Goal: Task Accomplishment & Management: Complete application form

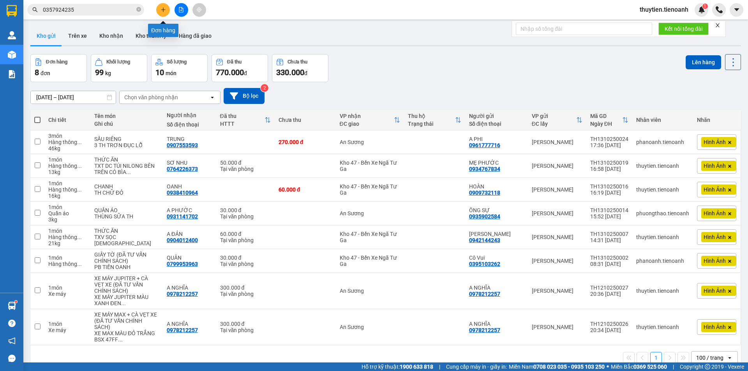
click at [160, 10] on icon "plus" at bounding box center [162, 9] width 5 height 5
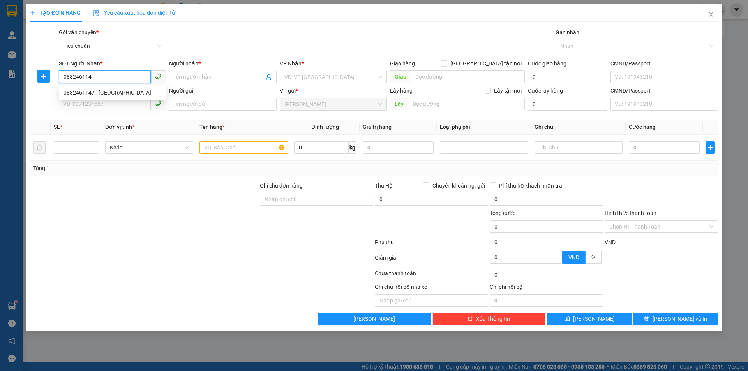
type input "0832461147"
click at [104, 92] on div "0832461147 - [GEOGRAPHIC_DATA]" at bounding box center [112, 92] width 98 height 9
type input "[PERSON_NAME]"
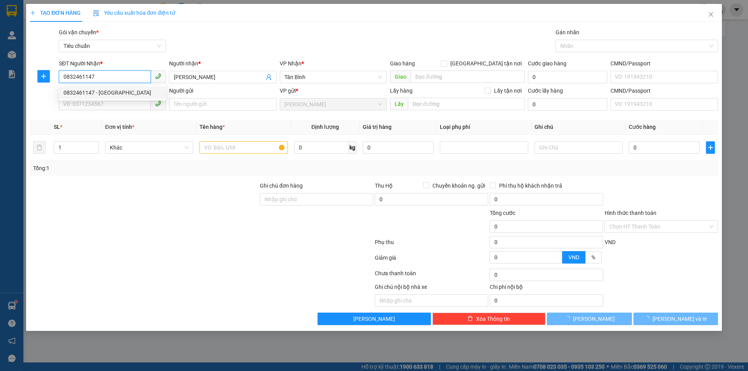
type input "50.000"
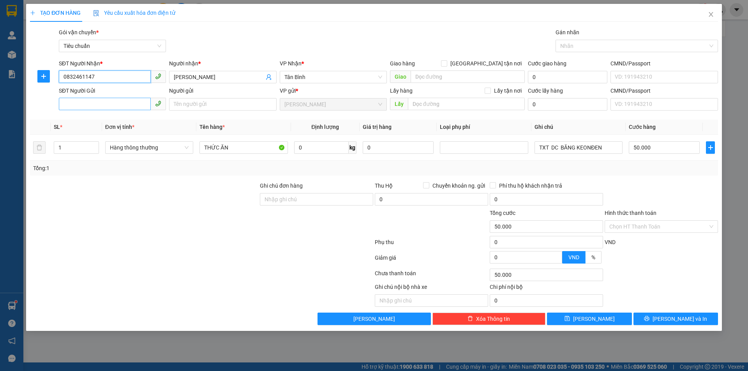
type input "0832461147"
click at [88, 104] on input "SĐT Người Gửi" at bounding box center [105, 104] width 92 height 12
click at [96, 132] on div "0982019095 - C MỸ" at bounding box center [112, 132] width 98 height 9
type input "0982019095"
type input "C MỸ"
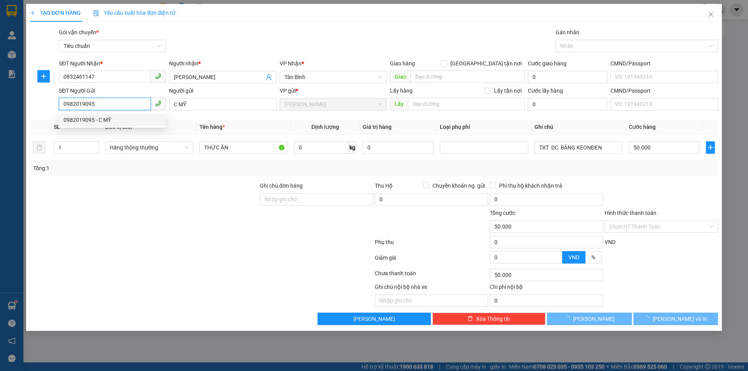
type input "60.000"
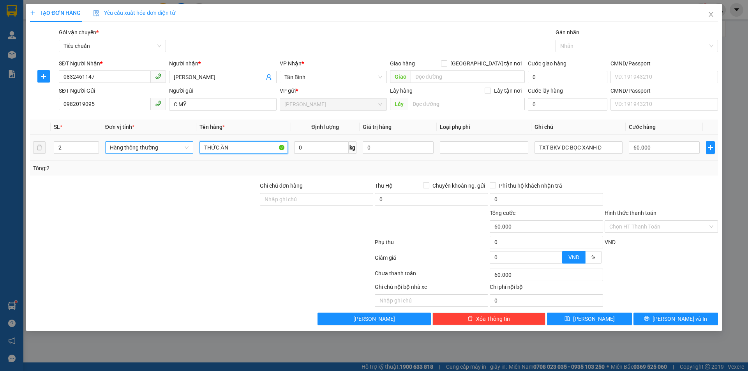
drag, startPoint x: 236, startPoint y: 151, endPoint x: 184, endPoint y: 149, distance: 52.6
click at [184, 149] on tr "2 Hàng thông thường THỨC ĂN 0 kg 0 TXT BKV DC BỌC XANH D 60.000" at bounding box center [374, 148] width 688 height 26
type input "h"
type input "HỒ SƠ"
click at [300, 148] on input "0" at bounding box center [321, 147] width 55 height 12
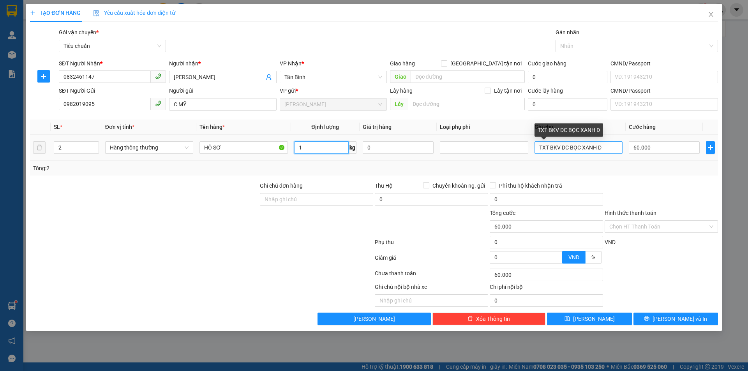
type input "1"
type input "30.000"
drag, startPoint x: 609, startPoint y: 147, endPoint x: 506, endPoint y: 155, distance: 103.1
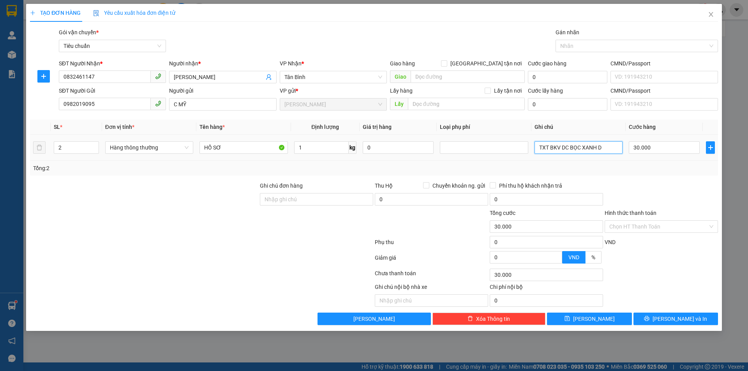
click at [506, 155] on tr "2 Hàng thông thường HỒ SƠ 1 kg 0 TXT BKV DC BỌC XANH D 30.000" at bounding box center [374, 148] width 688 height 26
type input "B"
type input "T"
type input "BÌA NHỰA TRONG"
click at [658, 320] on button "[PERSON_NAME] và In" at bounding box center [675, 319] width 85 height 12
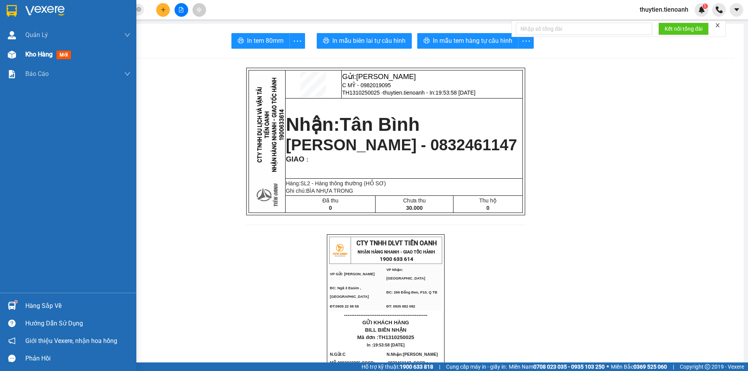
click at [12, 56] on img at bounding box center [12, 55] width 8 height 8
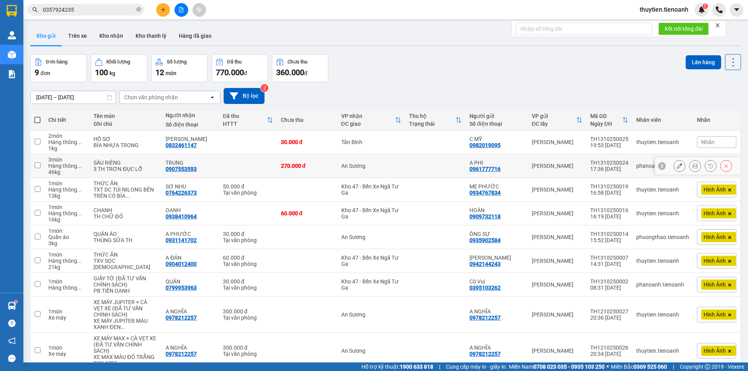
scroll to position [39, 0]
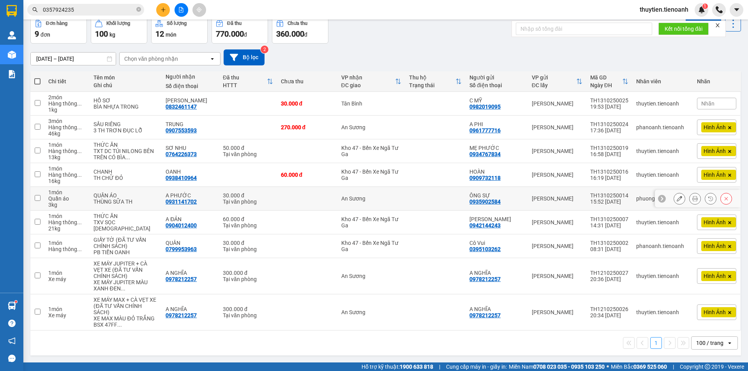
click at [351, 200] on div "An Sương" at bounding box center [371, 198] width 60 height 6
checkbox input "true"
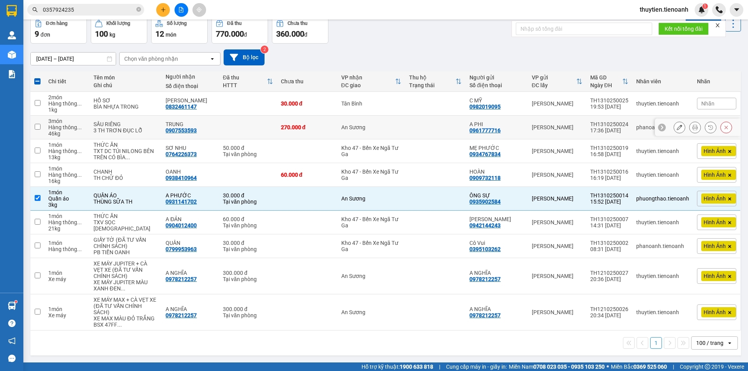
click at [346, 125] on div "An Sương" at bounding box center [371, 127] width 60 height 6
checkbox input "true"
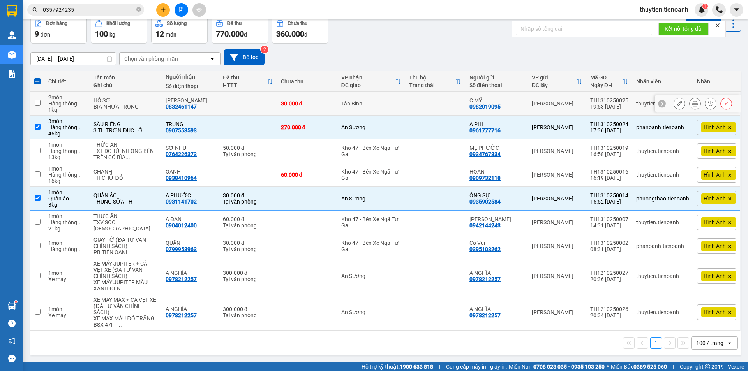
scroll to position [0, 0]
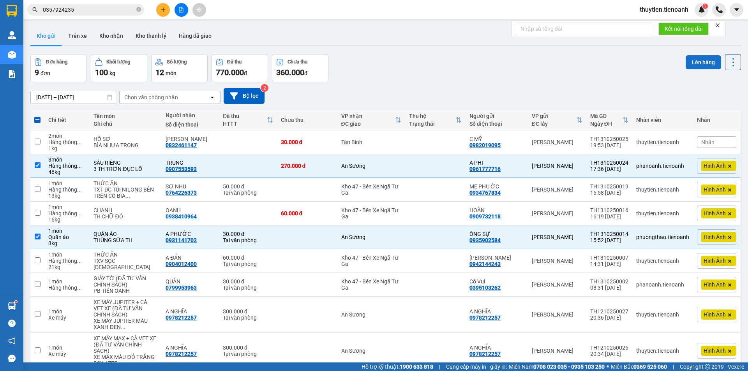
click at [693, 63] on button "Lên hàng" at bounding box center [702, 62] width 35 height 14
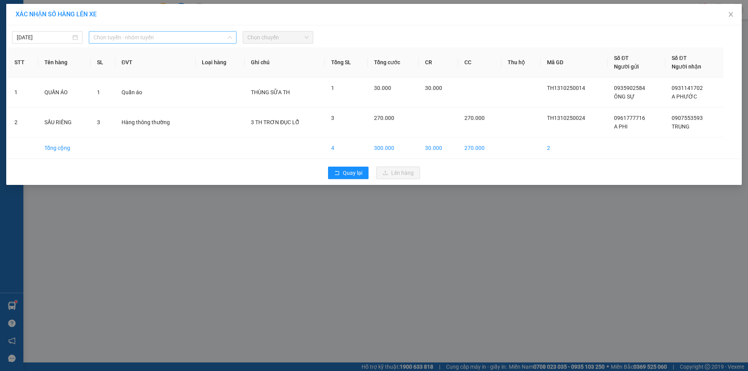
click at [112, 34] on span "Chọn tuyến - nhóm tuyến" at bounding box center [162, 38] width 138 height 12
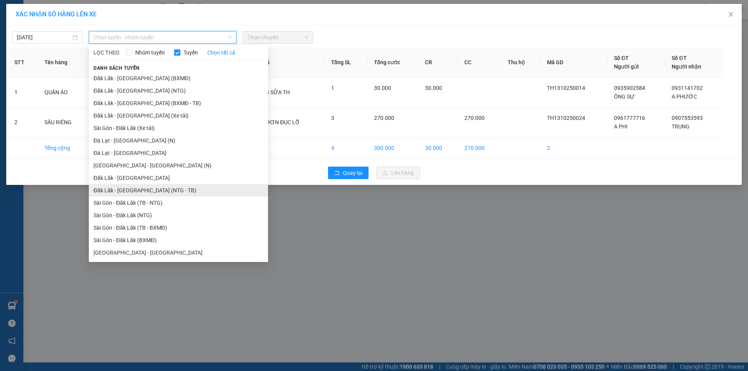
click at [117, 190] on li "Đăk Lăk - [GEOGRAPHIC_DATA] (NTG - TB)" at bounding box center [178, 190] width 179 height 12
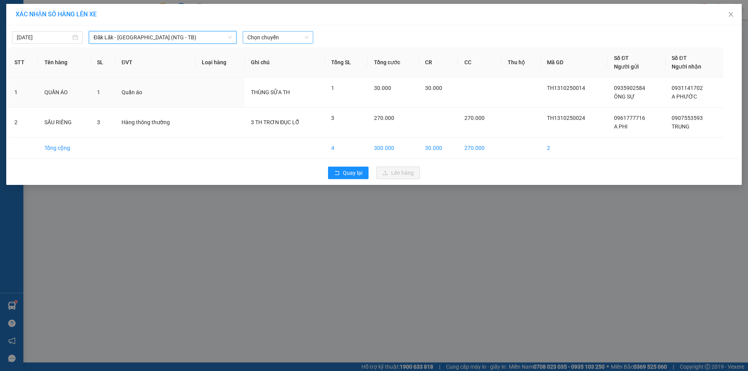
click at [276, 37] on span "Chọn chuyến" at bounding box center [277, 38] width 61 height 12
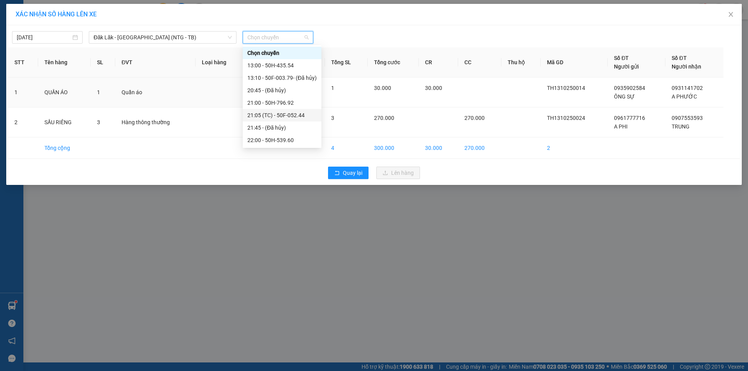
click at [294, 116] on div "21:05 (TC) - 50F-052.44" at bounding box center [281, 115] width 69 height 9
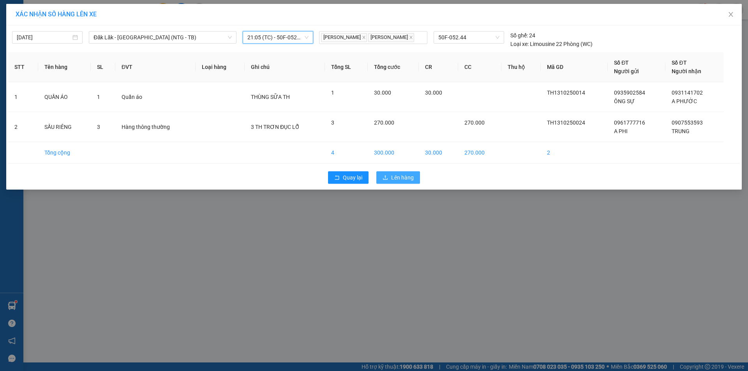
click at [396, 177] on span "Lên hàng" at bounding box center [402, 177] width 23 height 9
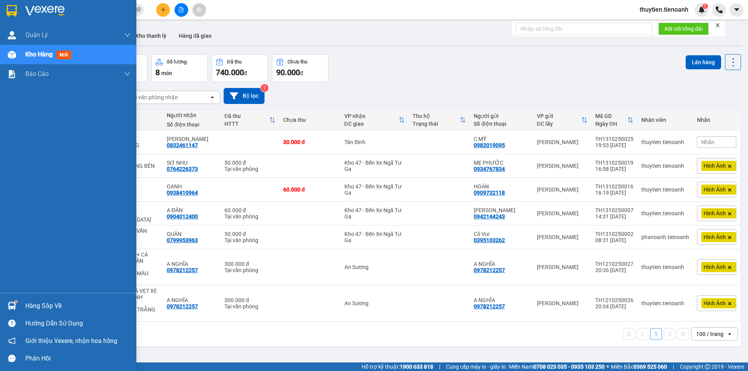
click at [49, 55] on span "Kho hàng" at bounding box center [38, 54] width 27 height 7
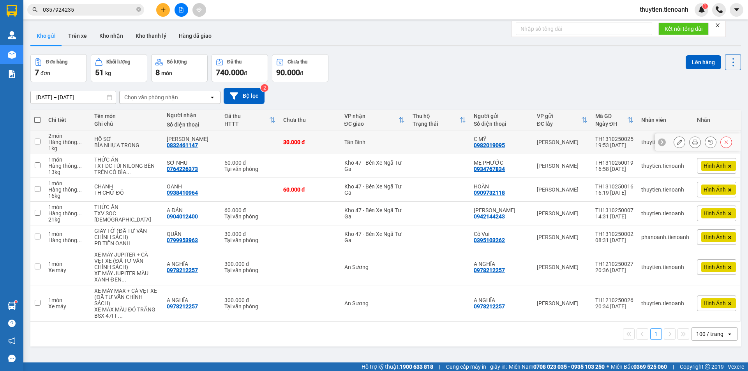
click at [236, 145] on td at bounding box center [249, 142] width 59 height 24
checkbox input "true"
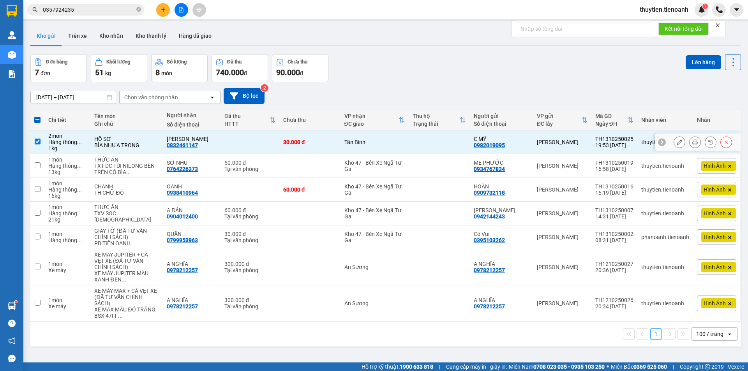
click at [676, 142] on icon at bounding box center [678, 141] width 5 height 5
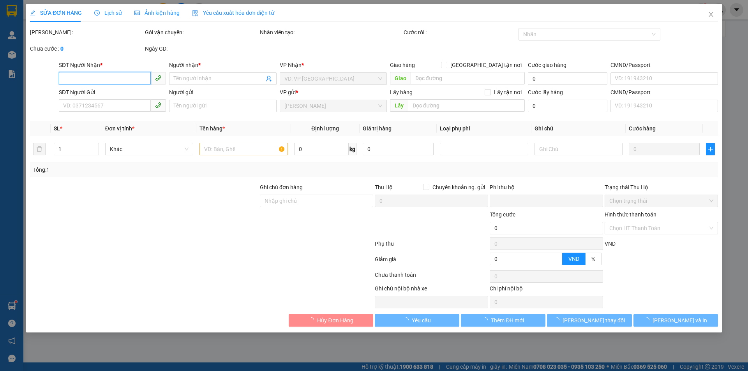
type input "0832461147"
type input "[PERSON_NAME]"
type input "0982019095"
type input "C MỸ"
type input "0"
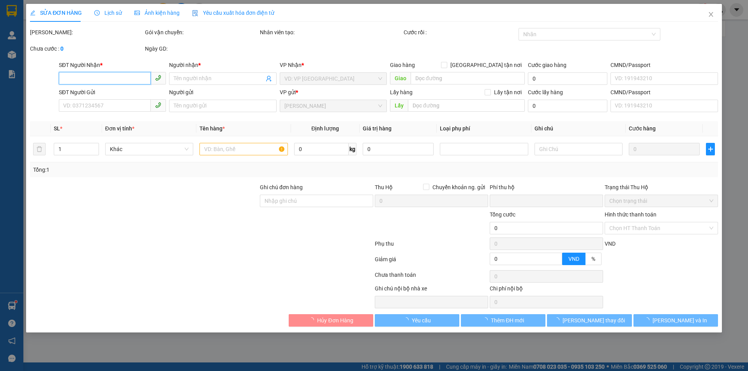
type input "30.000"
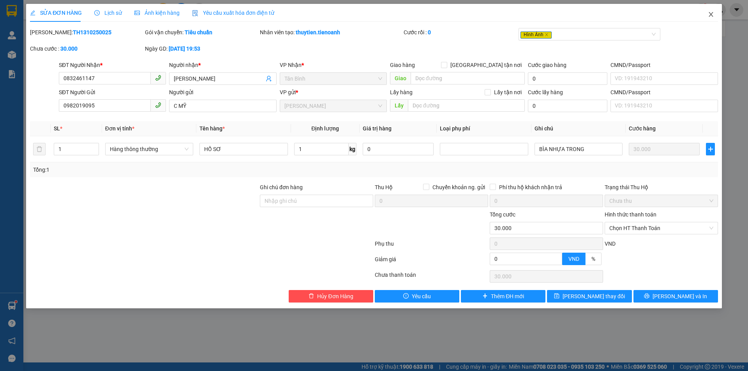
click at [715, 15] on span "Close" at bounding box center [711, 15] width 22 height 22
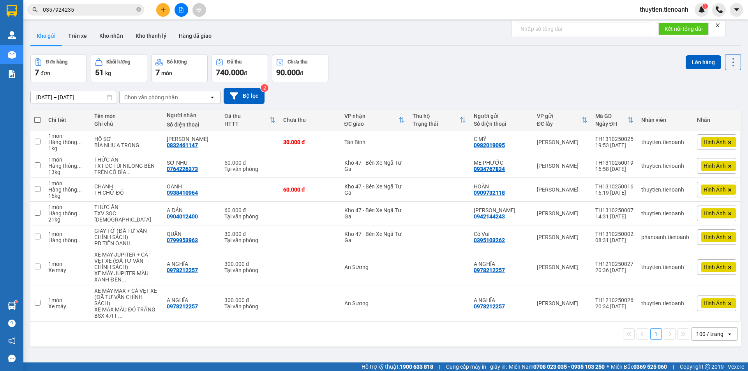
click at [160, 11] on button at bounding box center [163, 10] width 14 height 14
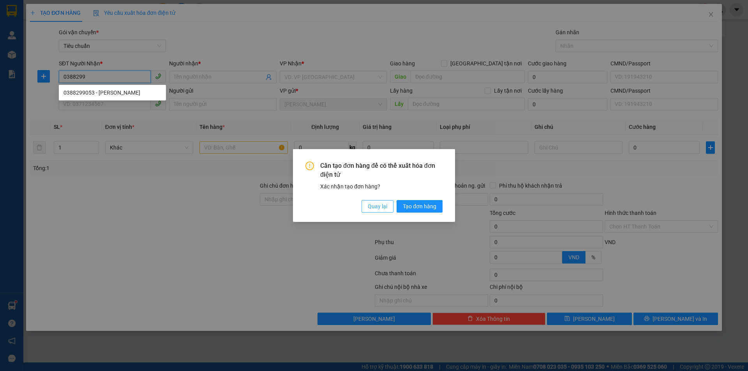
type input "0388299"
click at [382, 208] on span "Quay lại" at bounding box center [377, 206] width 19 height 9
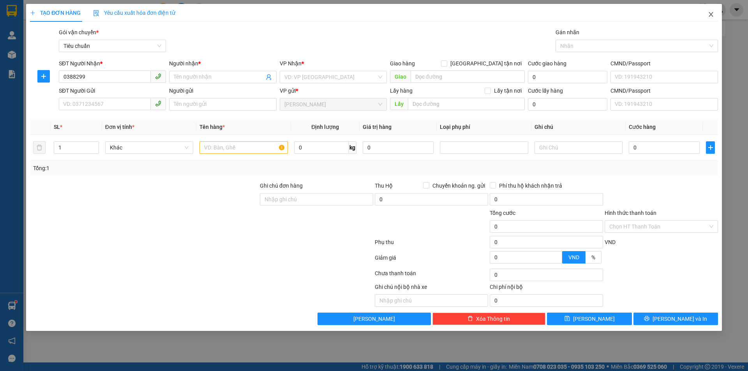
click at [712, 14] on icon "close" at bounding box center [710, 14] width 4 height 5
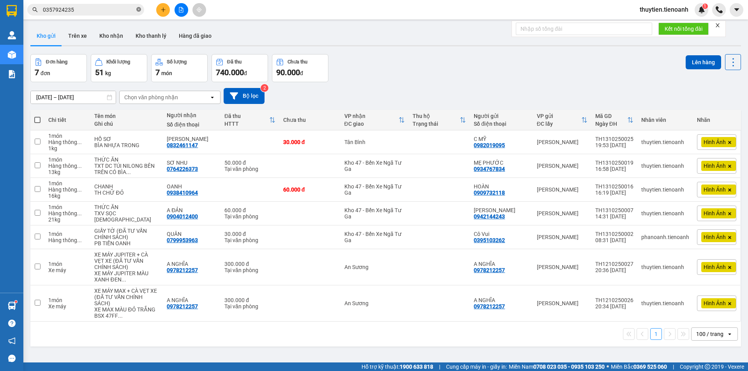
click at [140, 10] on icon "close-circle" at bounding box center [138, 9] width 5 height 5
click at [97, 11] on input "text" at bounding box center [89, 9] width 92 height 9
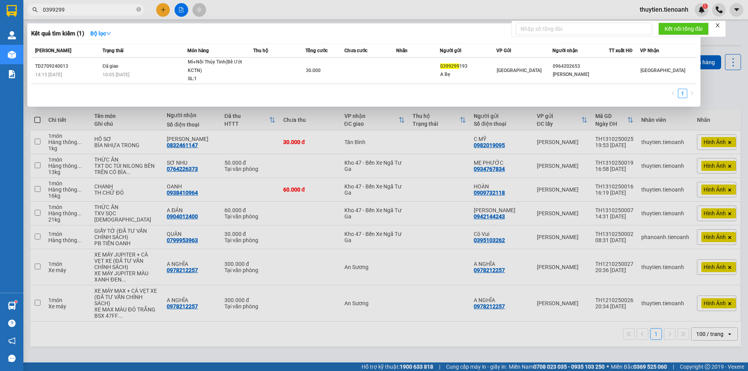
click at [54, 9] on input "0399299" at bounding box center [89, 9] width 92 height 9
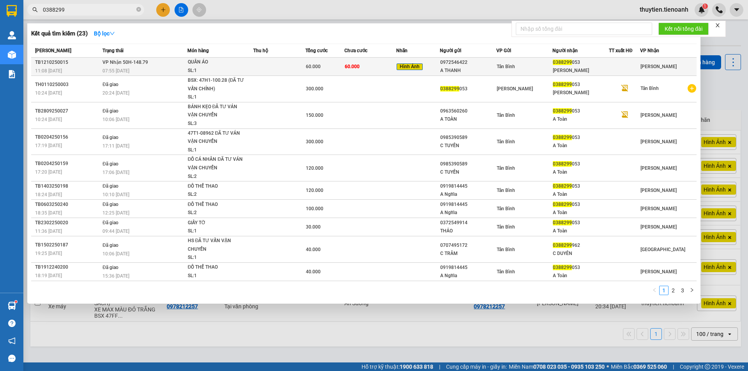
type input "0388299"
click at [500, 69] on span "Tân Bình" at bounding box center [505, 66] width 18 height 5
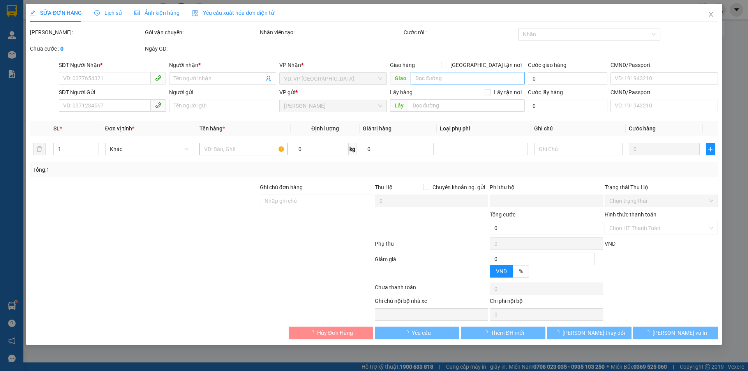
type input "0388299053"
type input "[PERSON_NAME]"
type input "0972546422"
type input "A THANH"
type input "0"
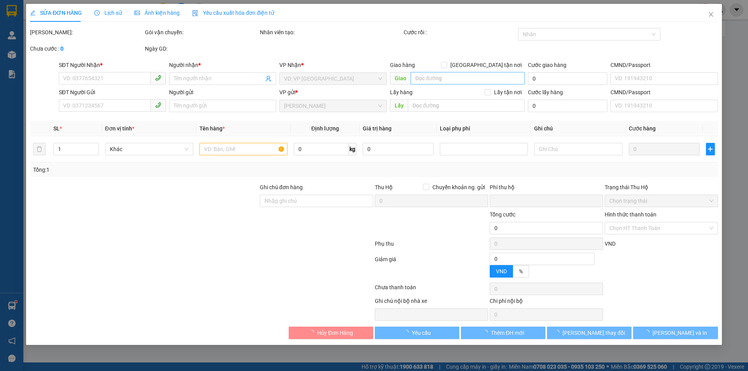
type input "60.000"
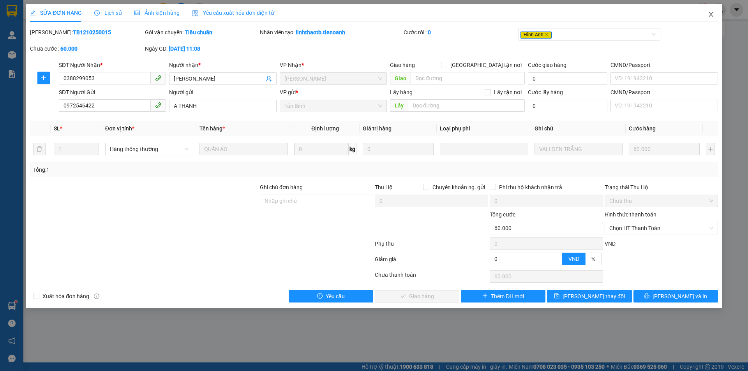
click at [711, 12] on icon "close" at bounding box center [711, 14] width 6 height 6
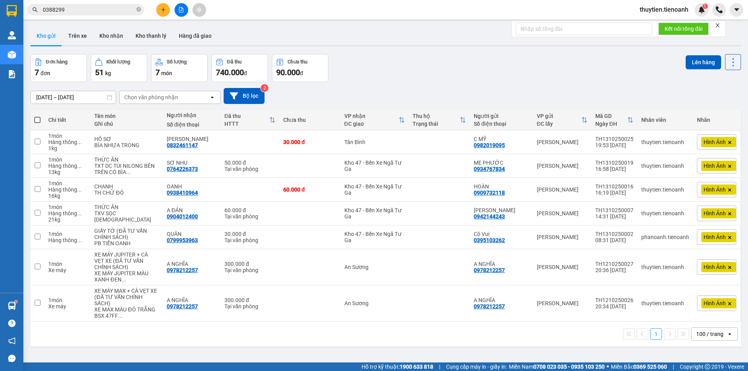
click at [87, 5] on input "0388299" at bounding box center [89, 9] width 92 height 9
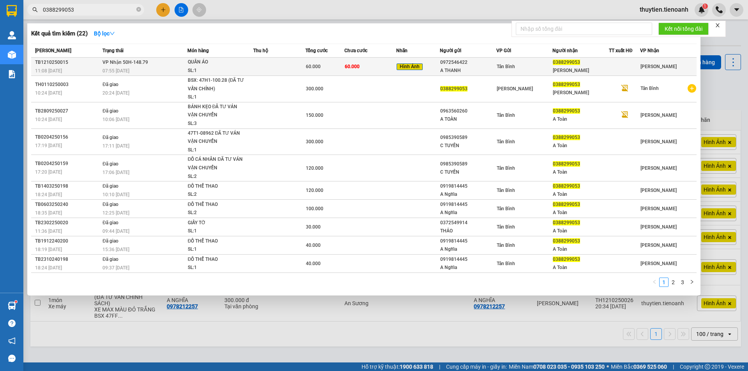
type input "0388299053"
click at [525, 68] on div "Tân Bình" at bounding box center [524, 66] width 56 height 9
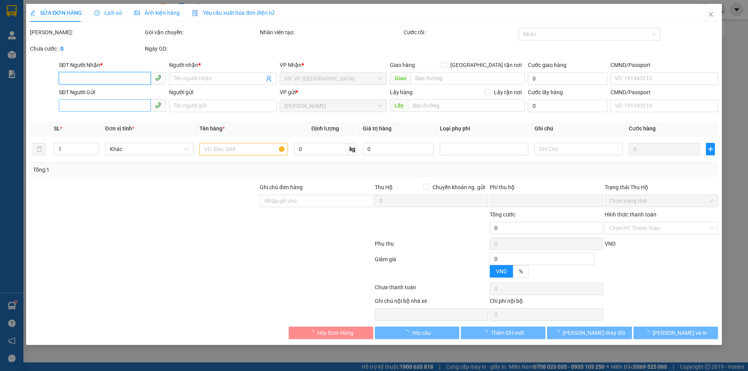
type input "0388299053"
type input "[PERSON_NAME]"
type input "0972546422"
type input "A THANH"
type input "0"
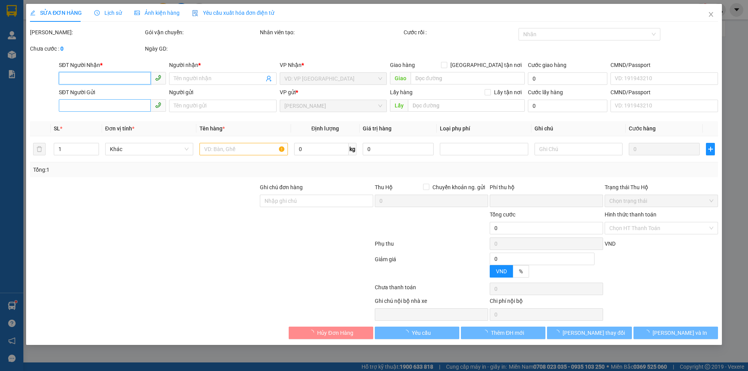
type input "60.000"
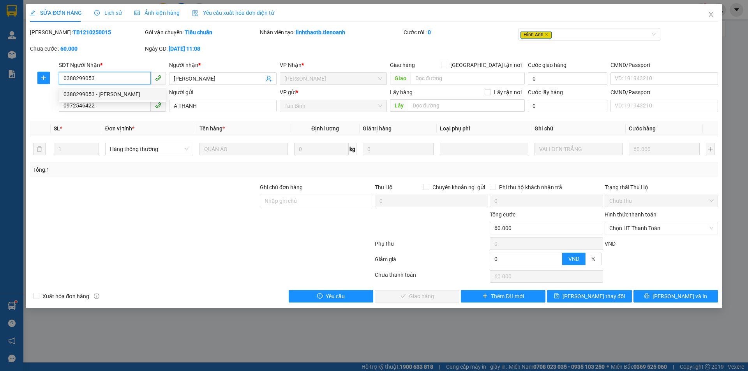
drag, startPoint x: 100, startPoint y: 80, endPoint x: 33, endPoint y: 80, distance: 67.4
click at [33, 80] on div "SĐT Người Nhận * 0388299053 Người nhận * [PERSON_NAME] VP Nhận * Cư Kuin Giao h…" at bounding box center [373, 74] width 689 height 27
drag, startPoint x: 666, startPoint y: 229, endPoint x: 636, endPoint y: 240, distance: 32.3
click at [665, 229] on span "Chọn HT Thanh Toán" at bounding box center [661, 228] width 104 height 12
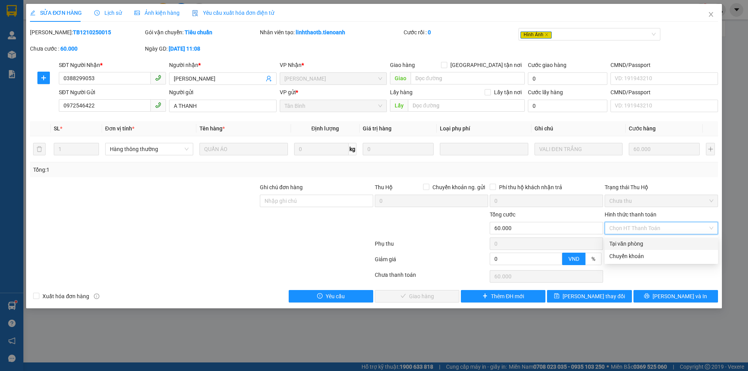
click at [617, 245] on div "Tại văn phòng" at bounding box center [661, 243] width 104 height 9
type input "0"
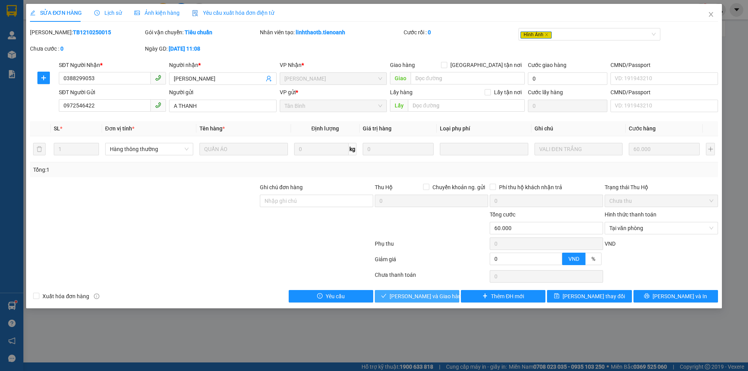
click at [421, 293] on span "[PERSON_NAME] và Giao hàng" at bounding box center [426, 296] width 75 height 9
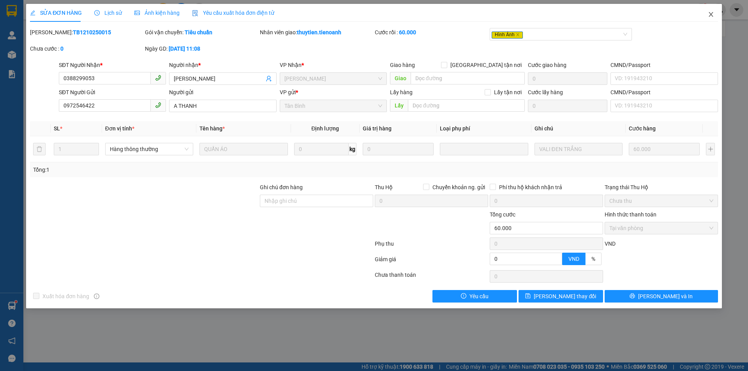
click at [709, 16] on icon "close" at bounding box center [711, 14] width 6 height 6
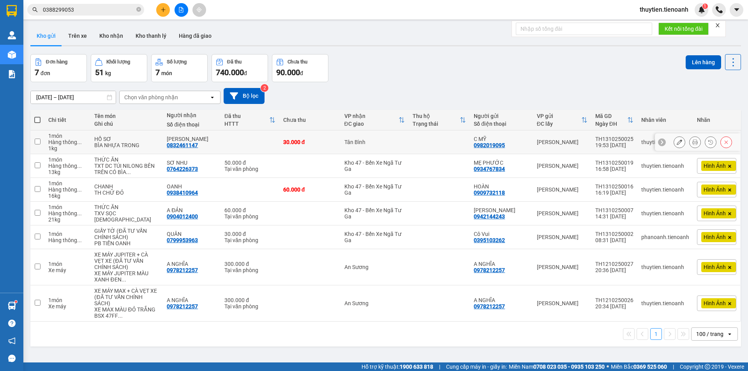
click at [389, 146] on td "Tân Bình" at bounding box center [374, 142] width 69 height 24
checkbox input "true"
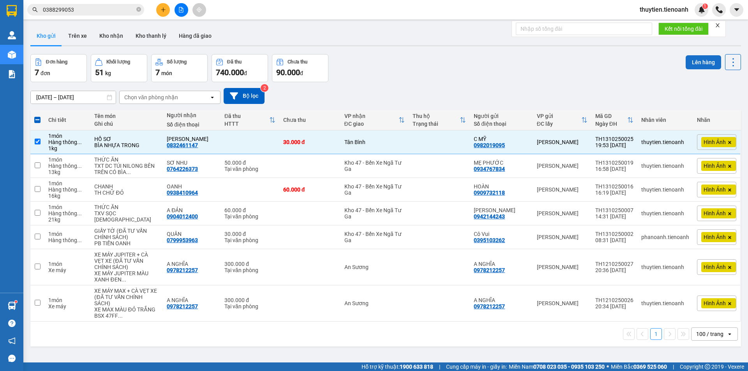
click at [690, 60] on button "Lên hàng" at bounding box center [702, 62] width 35 height 14
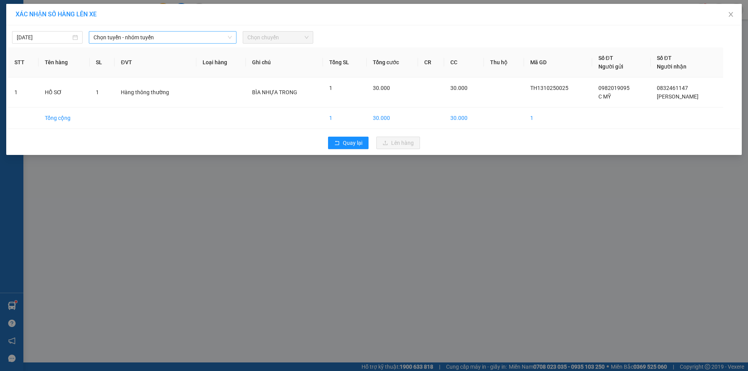
click at [146, 37] on span "Chọn tuyến - nhóm tuyến" at bounding box center [162, 38] width 138 height 12
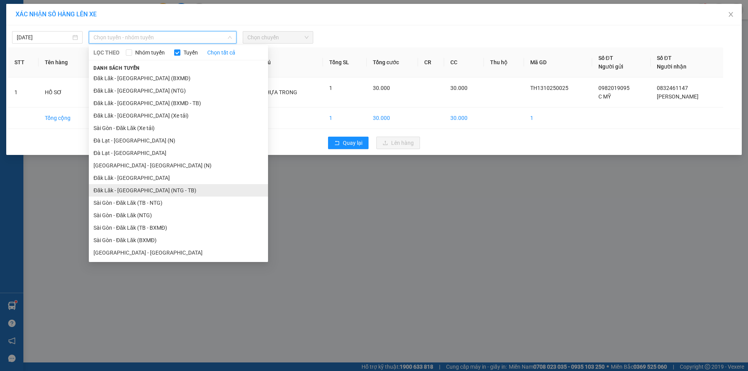
click at [141, 191] on li "Đăk Lăk - [GEOGRAPHIC_DATA] (NTG - TB)" at bounding box center [178, 190] width 179 height 12
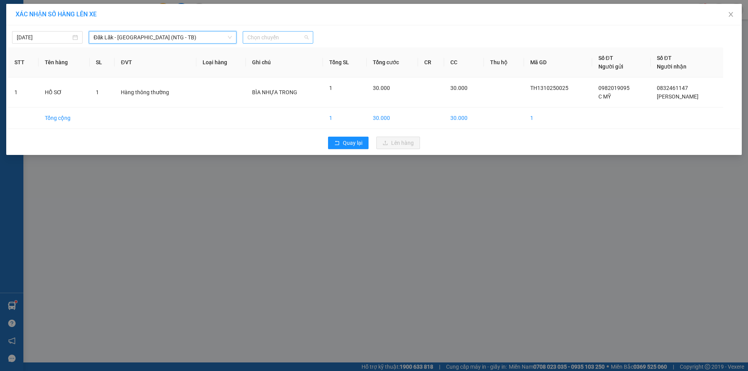
click at [257, 36] on span "Chọn chuyến" at bounding box center [277, 38] width 61 height 12
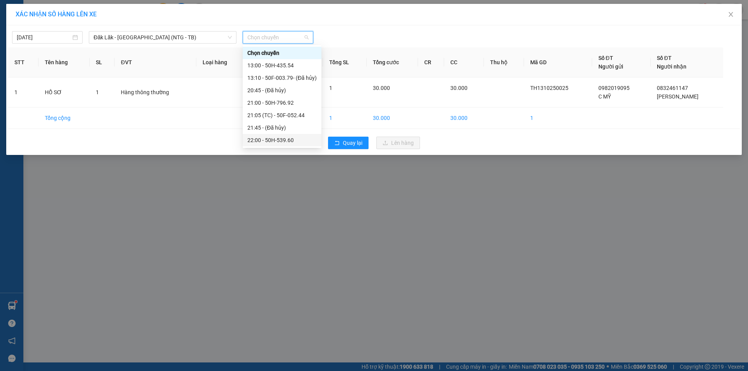
click at [286, 140] on div "22:00 - 50H-539.60" at bounding box center [281, 140] width 69 height 9
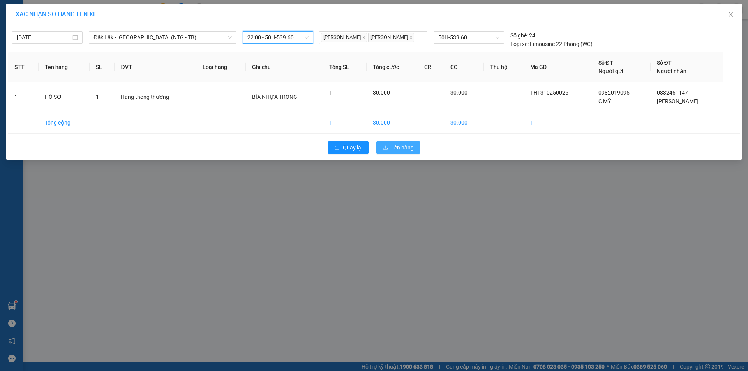
click at [403, 148] on span "Lên hàng" at bounding box center [402, 147] width 23 height 9
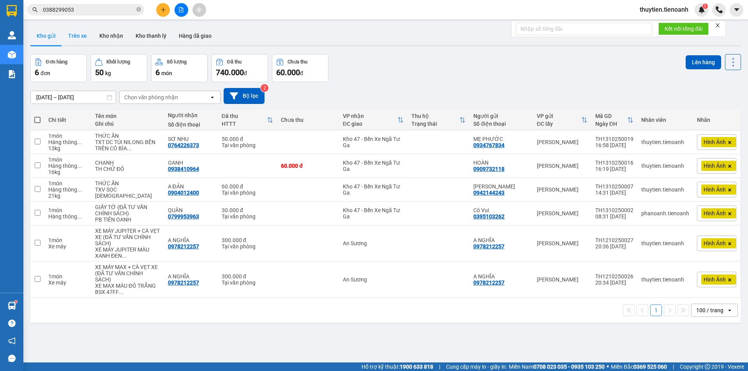
click at [68, 35] on button "Trên xe" at bounding box center [77, 35] width 31 height 19
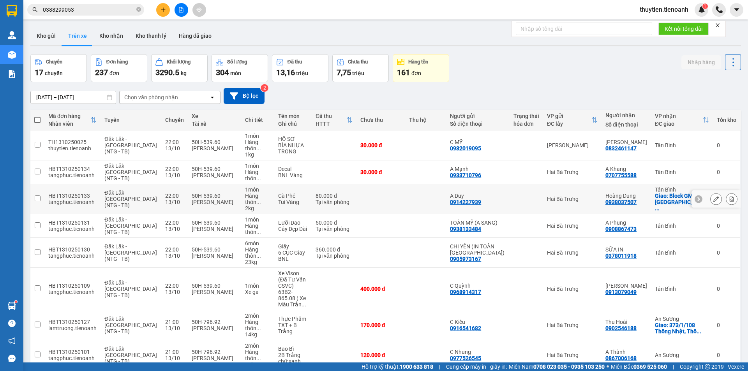
scroll to position [36, 0]
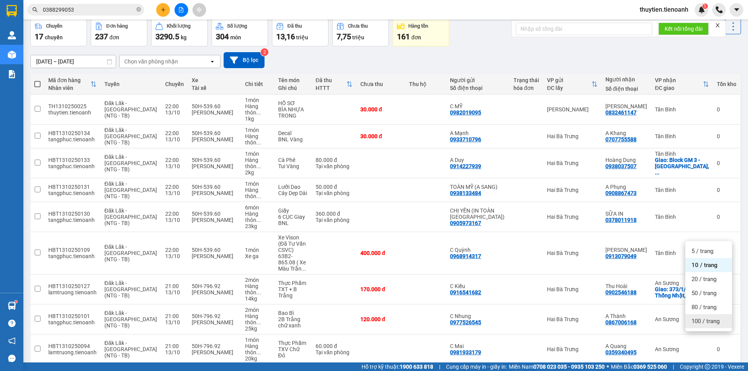
click at [704, 326] on div "100 / trang" at bounding box center [708, 321] width 47 height 14
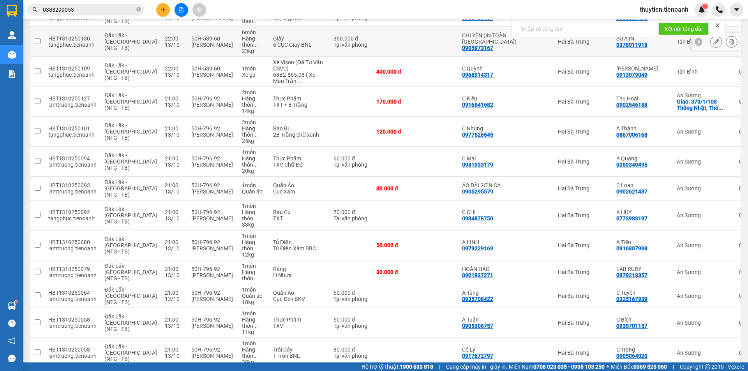
scroll to position [0, 0]
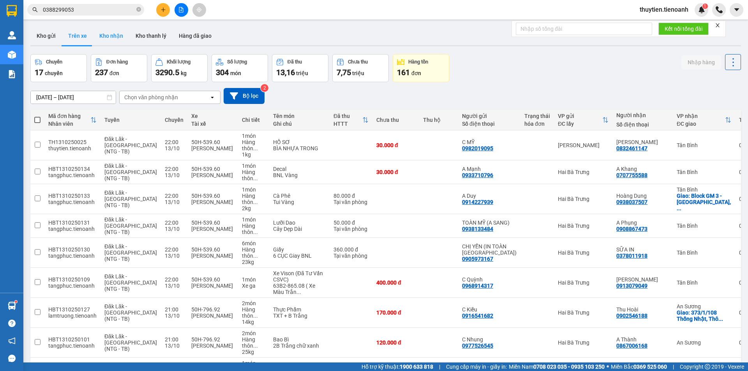
click at [106, 38] on button "Kho nhận" at bounding box center [111, 35] width 36 height 19
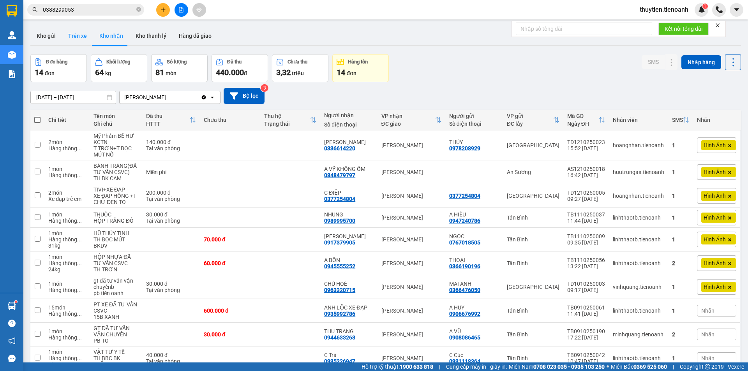
click at [80, 38] on button "Trên xe" at bounding box center [77, 35] width 31 height 19
type input "[DATE] – [DATE]"
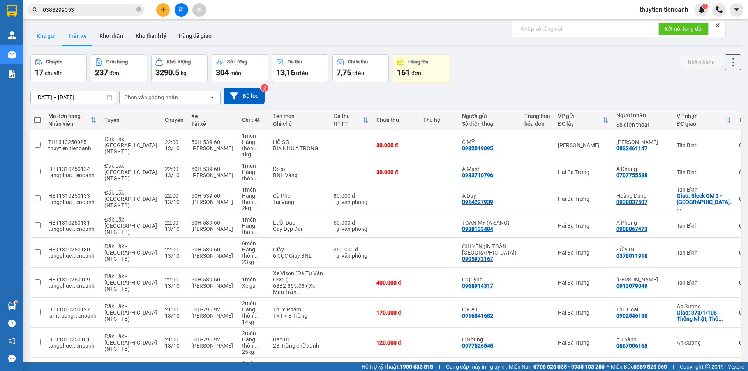
click at [54, 38] on button "Kho gửi" at bounding box center [46, 35] width 32 height 19
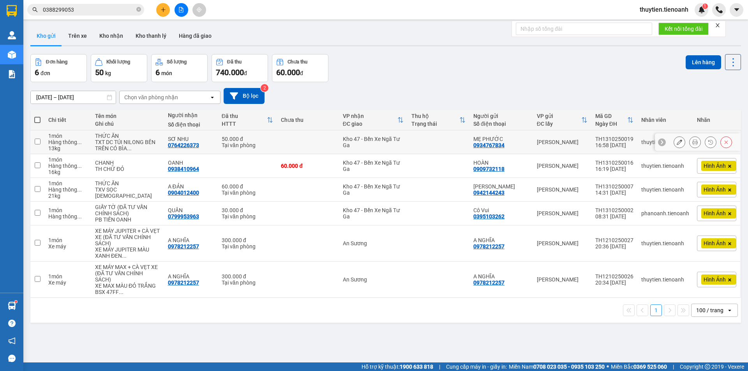
click at [375, 141] on div "Kho 47 - Bến Xe Ngã Tư Ga" at bounding box center [373, 142] width 61 height 12
checkbox input "true"
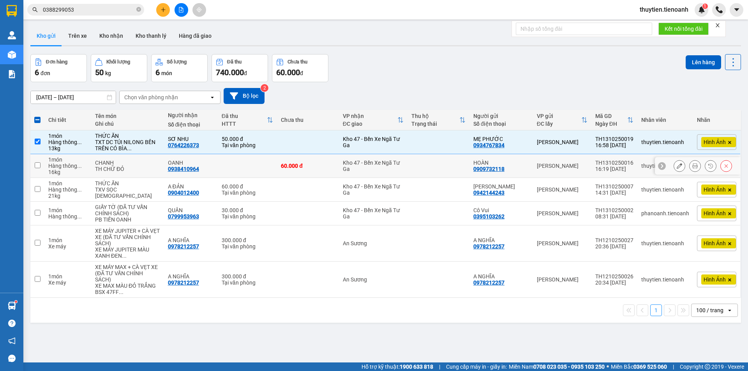
click at [373, 163] on div "Kho 47 - Bến Xe Ngã Tư Ga" at bounding box center [373, 166] width 61 height 12
checkbox input "true"
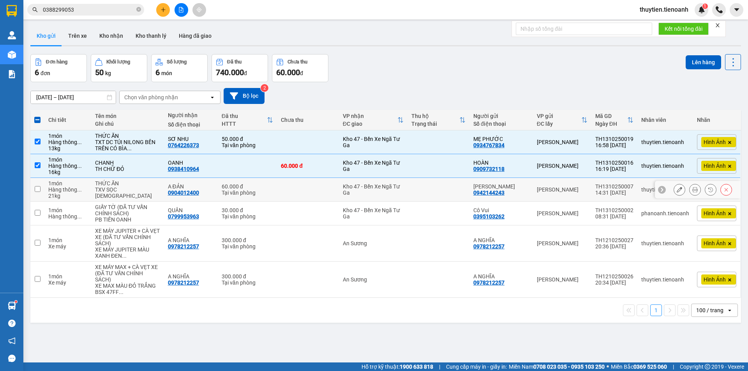
click at [368, 187] on div "Kho 47 - Bến Xe Ngã Tư Ga" at bounding box center [373, 189] width 61 height 12
checkbox input "true"
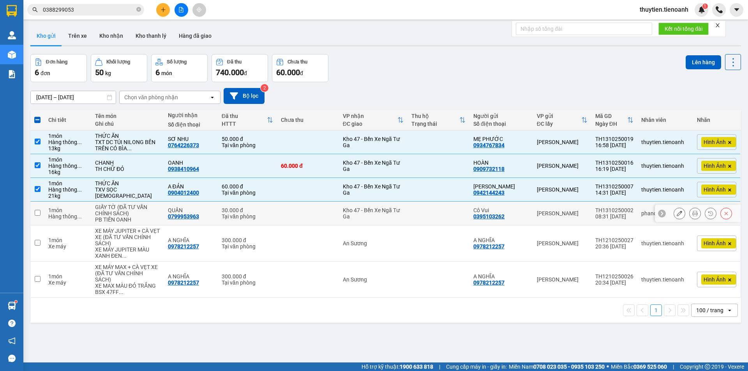
click at [368, 210] on div "Kho 47 - Bến Xe Ngã Tư Ga" at bounding box center [373, 213] width 61 height 12
checkbox input "true"
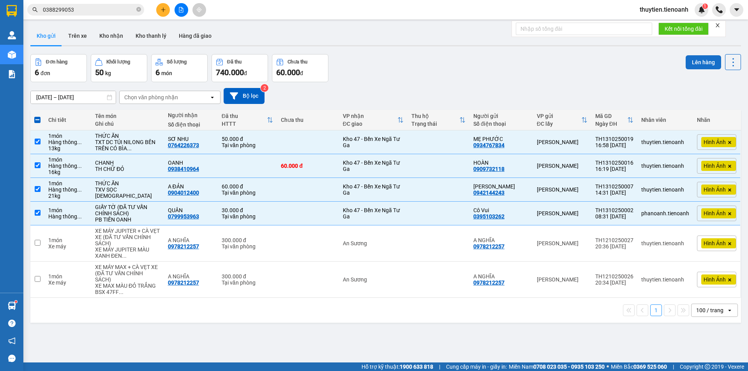
click at [699, 65] on button "Lên hàng" at bounding box center [702, 62] width 35 height 14
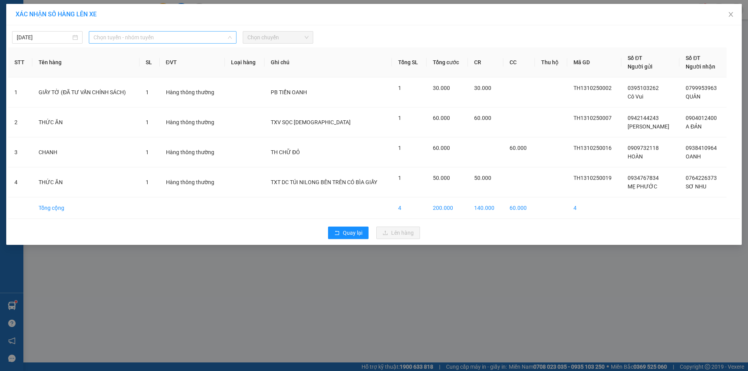
click at [145, 38] on span "Chọn tuyến - nhóm tuyến" at bounding box center [162, 38] width 138 height 12
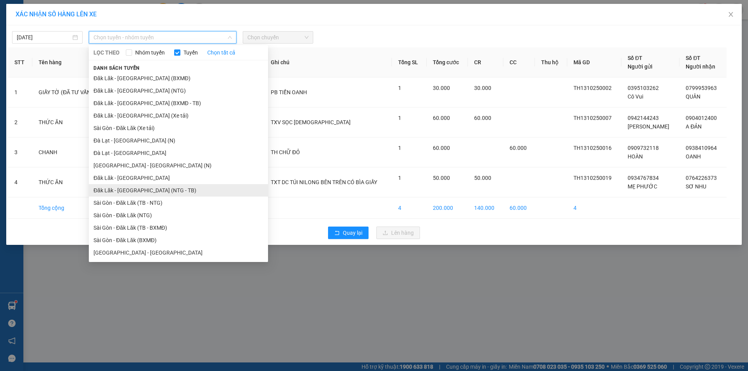
click at [125, 191] on li "Đăk Lăk - [GEOGRAPHIC_DATA] (NTG - TB)" at bounding box center [178, 190] width 179 height 12
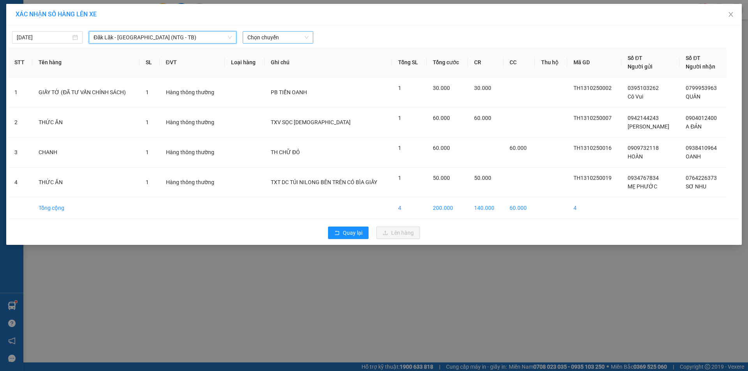
click at [254, 38] on span "Chọn chuyến" at bounding box center [277, 38] width 61 height 12
click at [280, 35] on span "Chọn chuyến" at bounding box center [277, 38] width 61 height 12
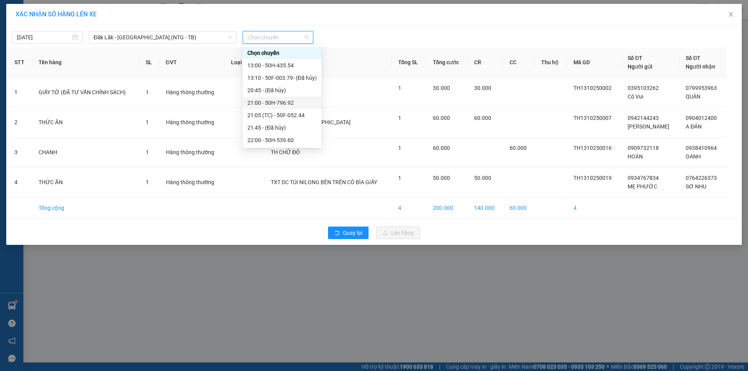
scroll to position [37, 0]
click at [282, 126] on div "22:30 - 50F-003.79" at bounding box center [281, 127] width 69 height 9
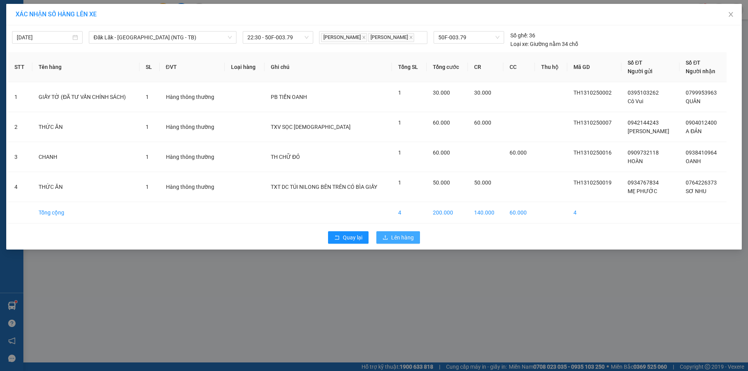
click at [409, 242] on span "Lên hàng" at bounding box center [402, 237] width 23 height 9
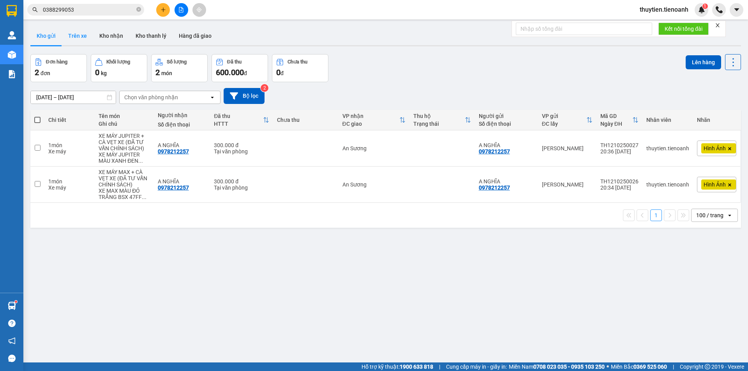
click at [69, 37] on button "Trên xe" at bounding box center [77, 35] width 31 height 19
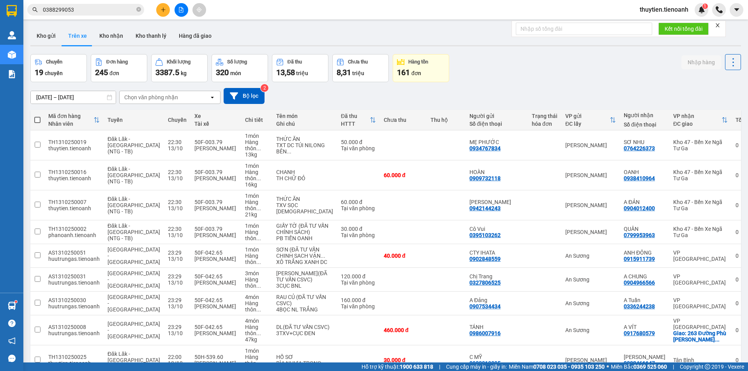
drag, startPoint x: 536, startPoint y: 72, endPoint x: 487, endPoint y: 63, distance: 50.3
click at [535, 72] on div "Chuyến 19 chuyến Đơn hàng 245 đơn Khối lượng 3387.5 kg Số lượng 320 món Đã thu …" at bounding box center [385, 68] width 710 height 28
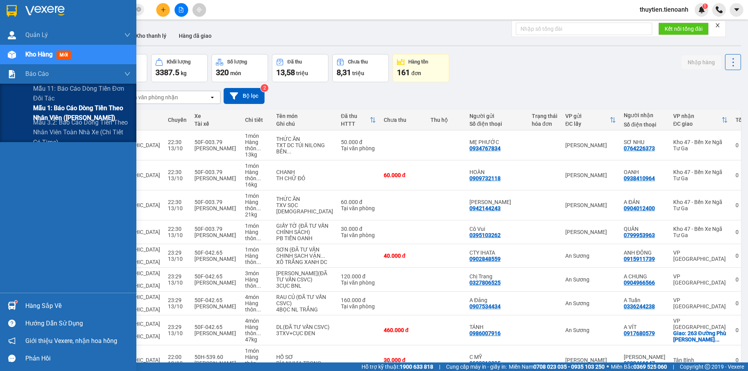
click at [56, 111] on span "Mẫu 1: Báo cáo dòng tiền theo nhân viên ([PERSON_NAME])" at bounding box center [81, 112] width 97 height 19
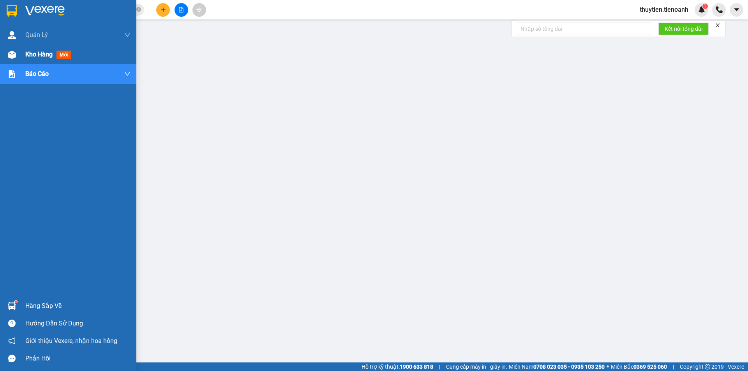
click at [22, 53] on div "Kho hàng mới" at bounding box center [68, 54] width 136 height 19
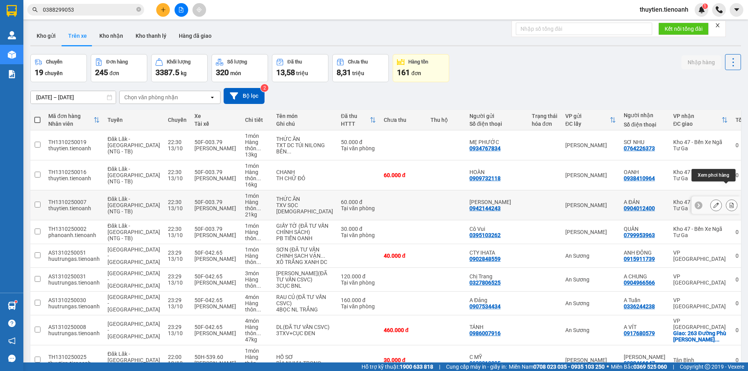
click at [729, 202] on icon at bounding box center [731, 204] width 4 height 5
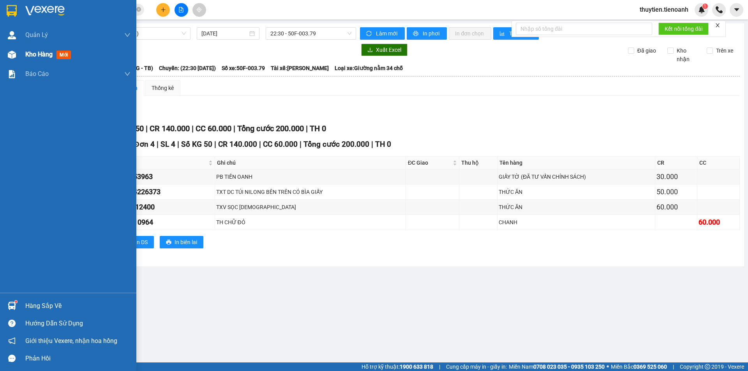
click at [14, 54] on img at bounding box center [12, 55] width 8 height 8
click at [42, 55] on span "Kho hàng" at bounding box center [38, 54] width 27 height 7
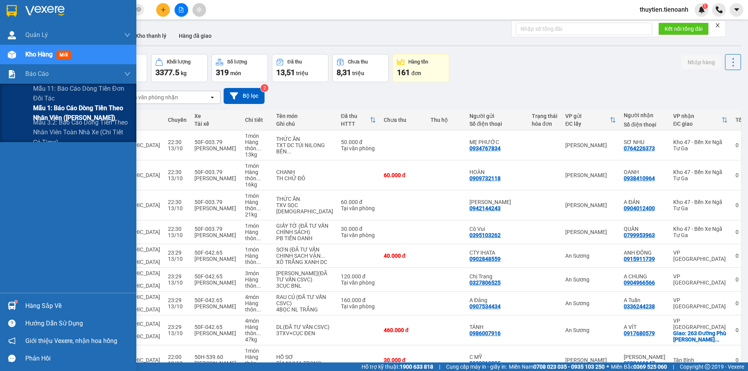
click at [90, 114] on span "Mẫu 1: Báo cáo dòng tiền theo nhân viên ([PERSON_NAME])" at bounding box center [81, 112] width 97 height 19
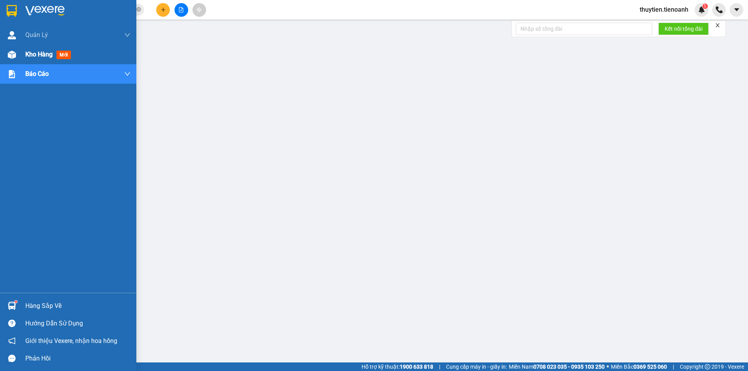
click at [45, 55] on span "Kho hàng" at bounding box center [38, 54] width 27 height 7
click at [44, 52] on span "Kho hàng" at bounding box center [38, 54] width 27 height 7
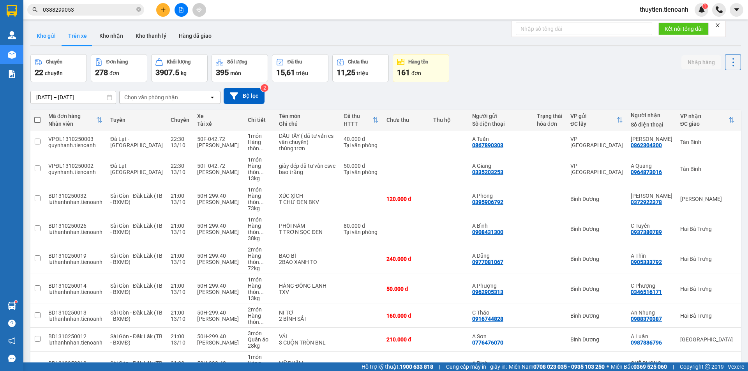
click at [42, 39] on button "Kho gửi" at bounding box center [46, 35] width 32 height 19
